Goal: Task Accomplishment & Management: Complete application form

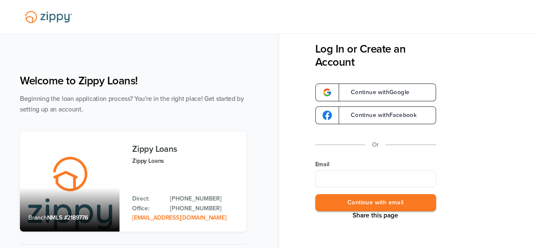
click at [336, 180] on input "Email" at bounding box center [375, 178] width 121 height 17
type input "**********"
click at [346, 198] on button "Continue with email" at bounding box center [375, 202] width 121 height 17
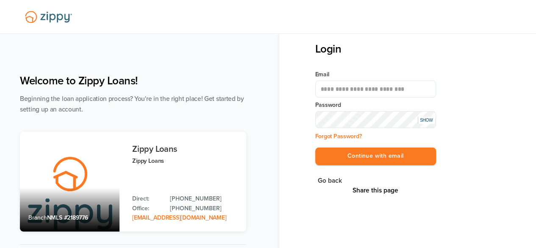
click at [315, 148] on button "Continue with email" at bounding box center [375, 156] width 121 height 17
